Goal: Navigation & Orientation: Find specific page/section

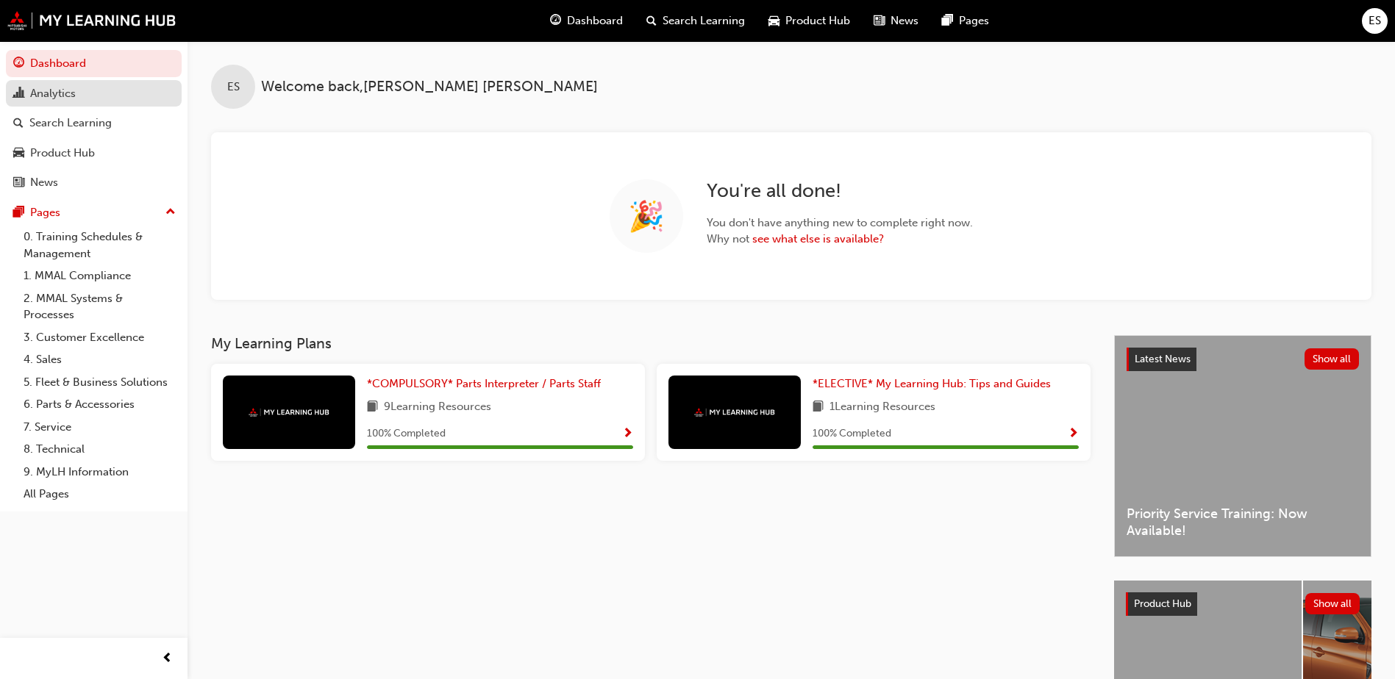
click at [71, 93] on div "Analytics" at bounding box center [53, 93] width 46 height 17
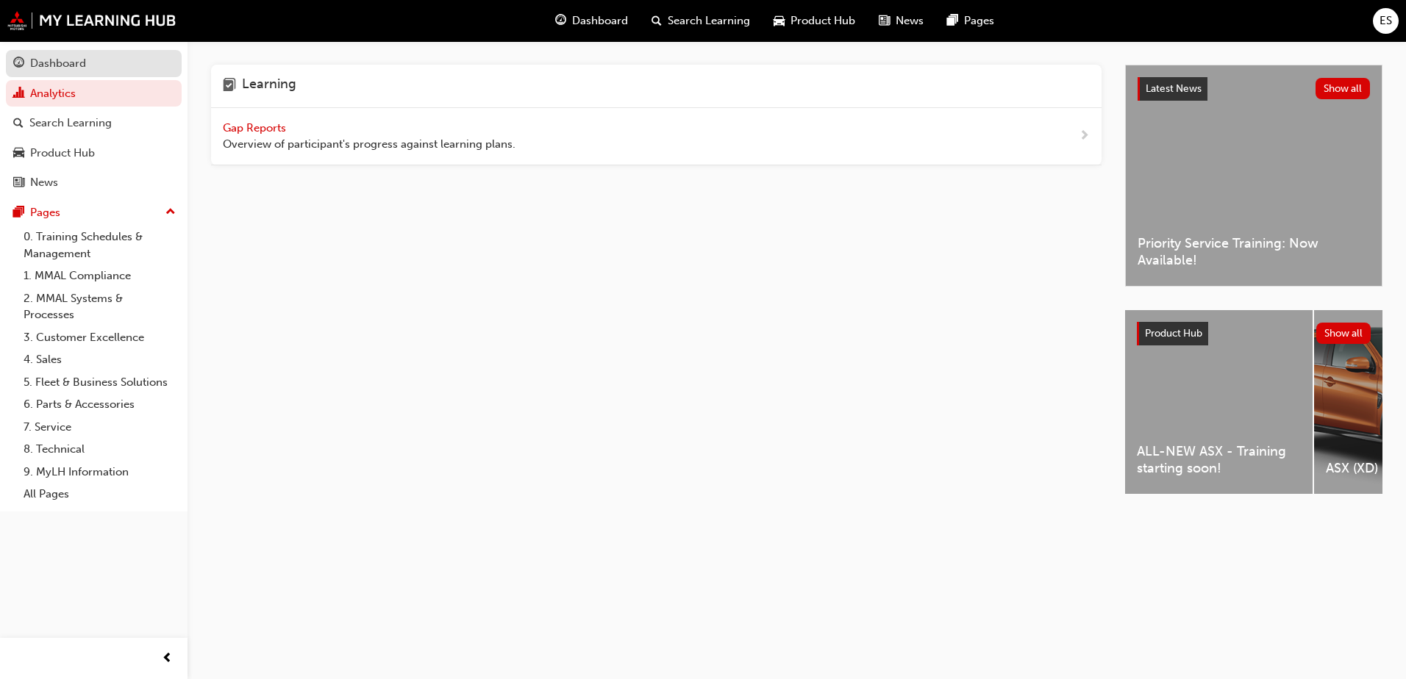
click at [60, 63] on div "Dashboard" at bounding box center [58, 63] width 56 height 17
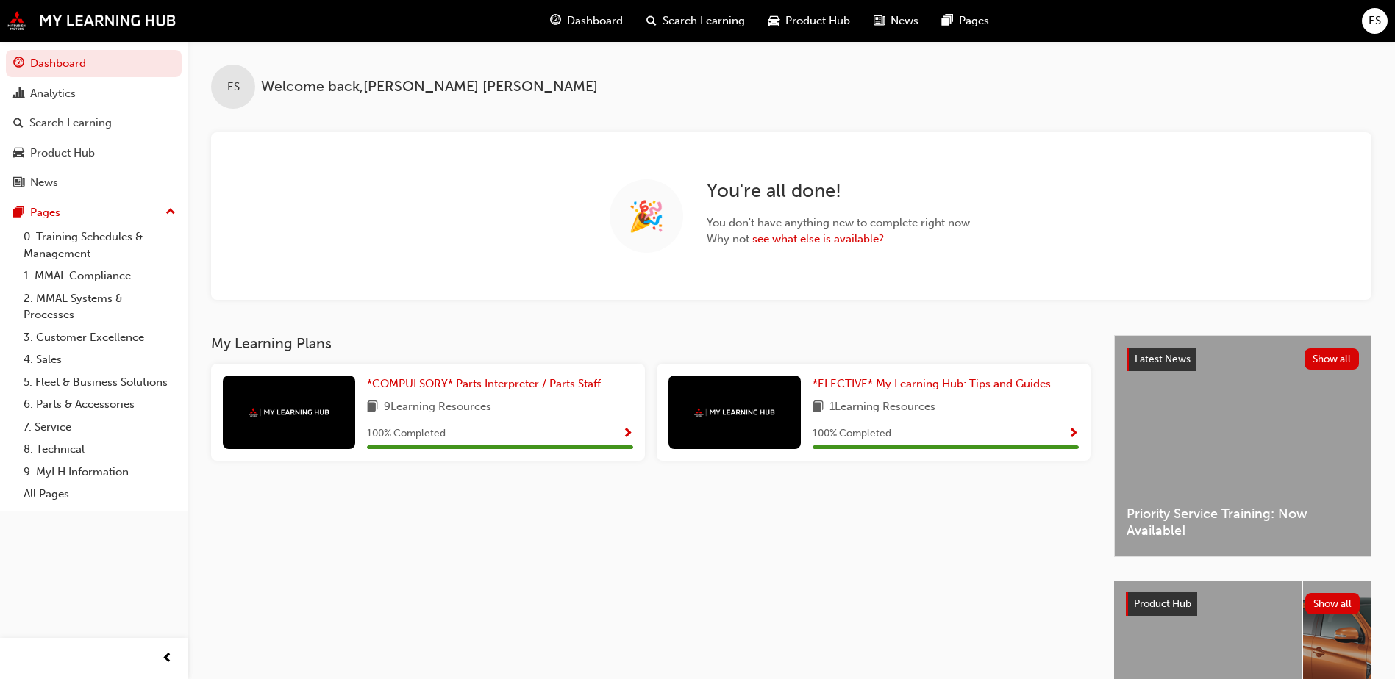
click at [1383, 15] on div "ES" at bounding box center [1375, 21] width 26 height 26
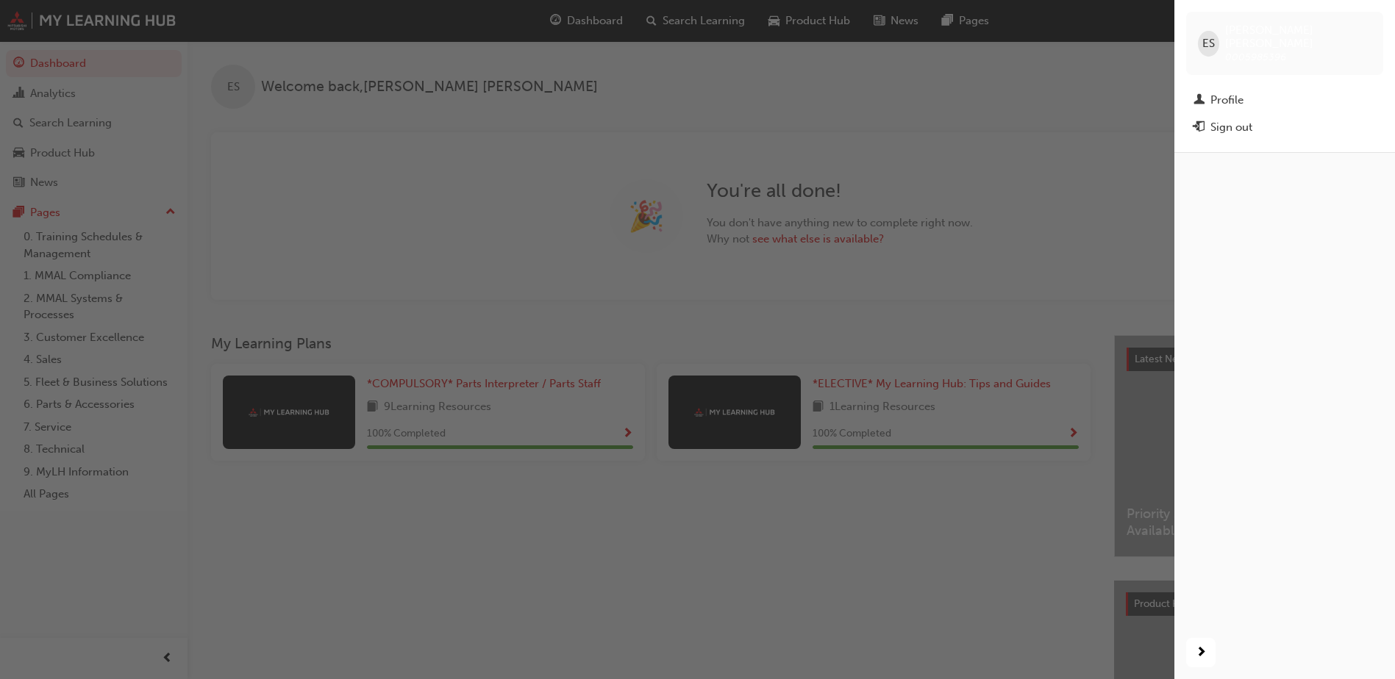
click at [960, 81] on div "button" at bounding box center [587, 339] width 1174 height 679
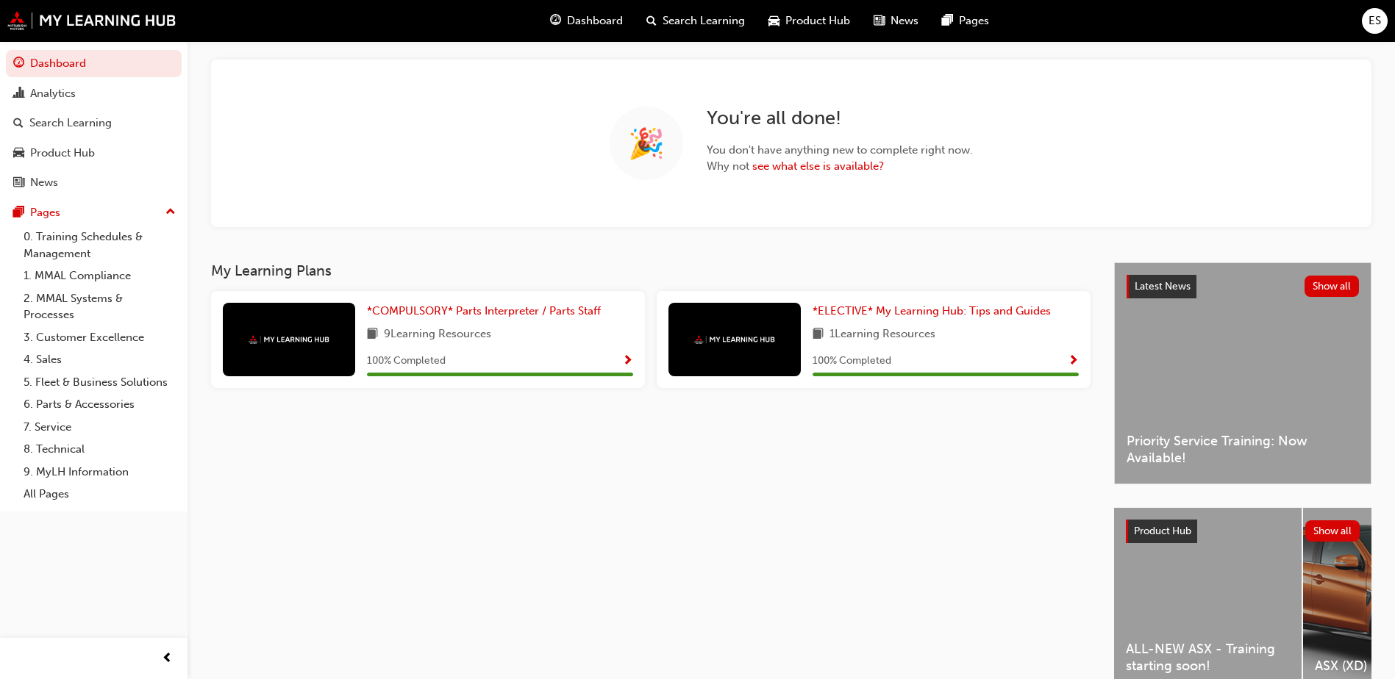
scroll to position [154, 0]
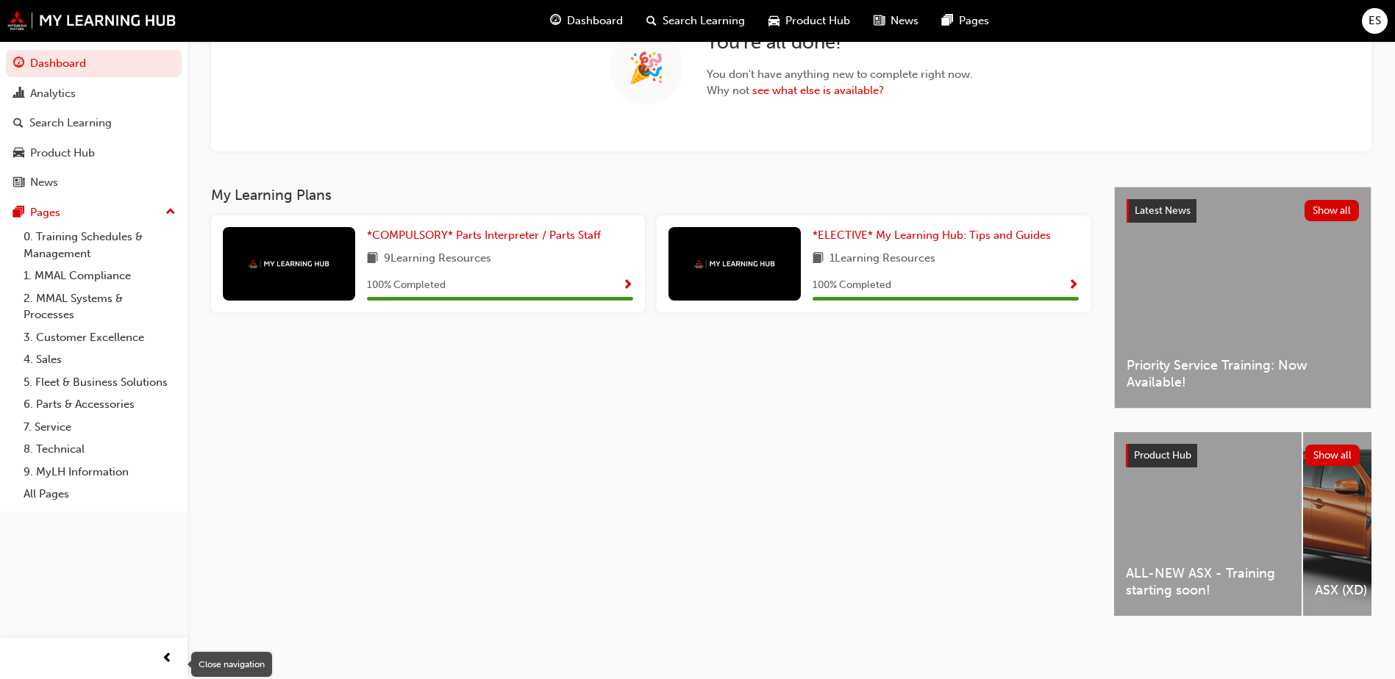
click at [170, 659] on span "prev-icon" at bounding box center [167, 659] width 11 height 18
